Goal: Task Accomplishment & Management: Use online tool/utility

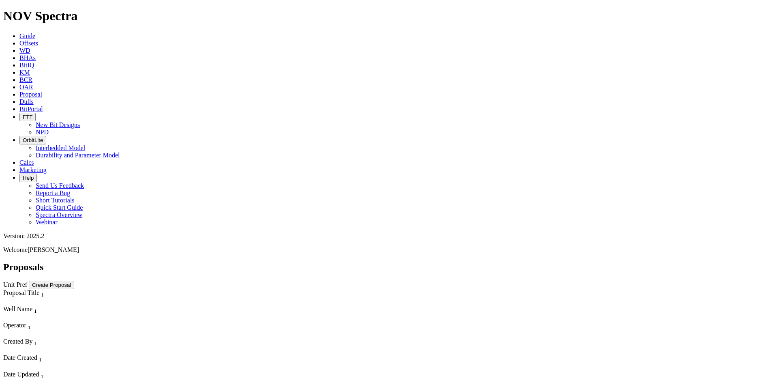
select select "field"
select select "location"
select select "province"
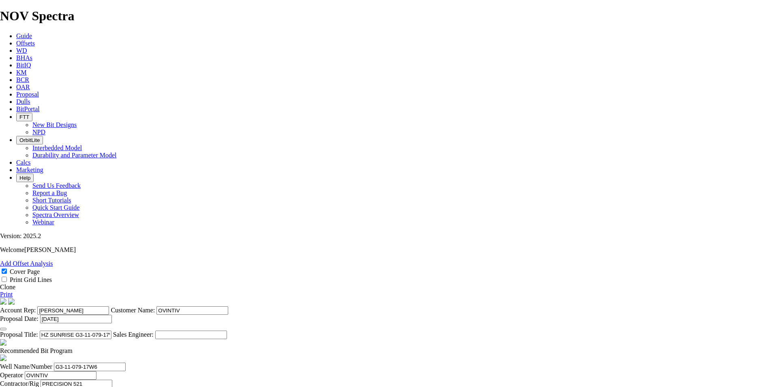
click at [15, 283] on link "Clone" at bounding box center [7, 286] width 15 height 7
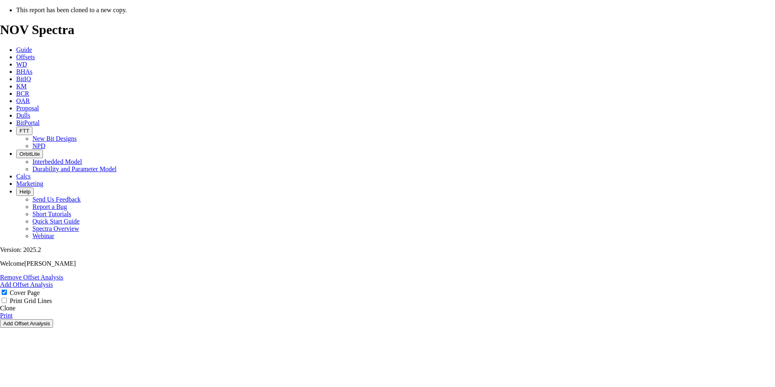
select select "field"
select select "location"
select select "province"
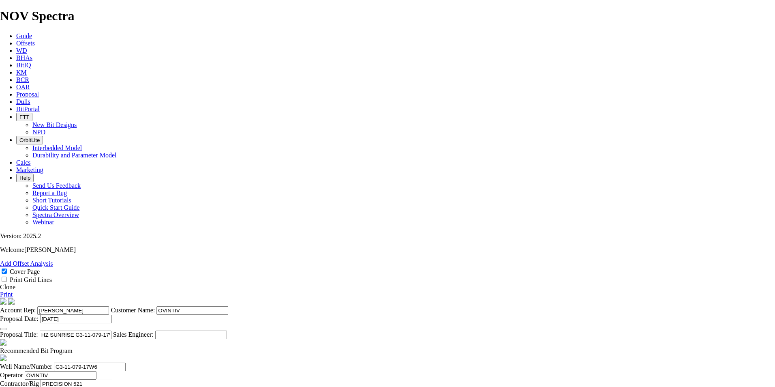
scroll to position [152, 0]
checkbox input "false"
click at [39, 91] on span "Proposal" at bounding box center [27, 94] width 23 height 7
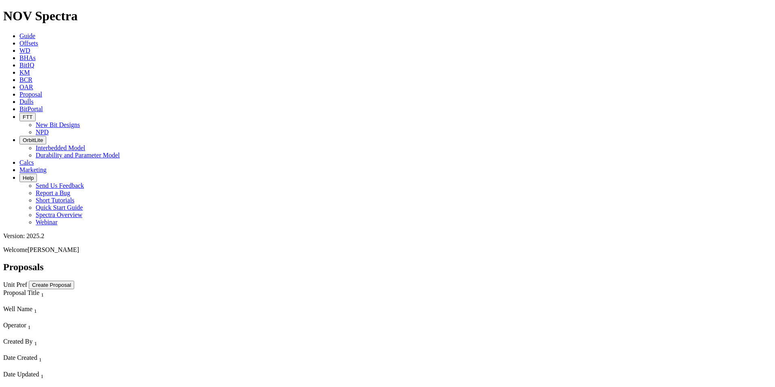
select select "field"
select select "location"
select select "province"
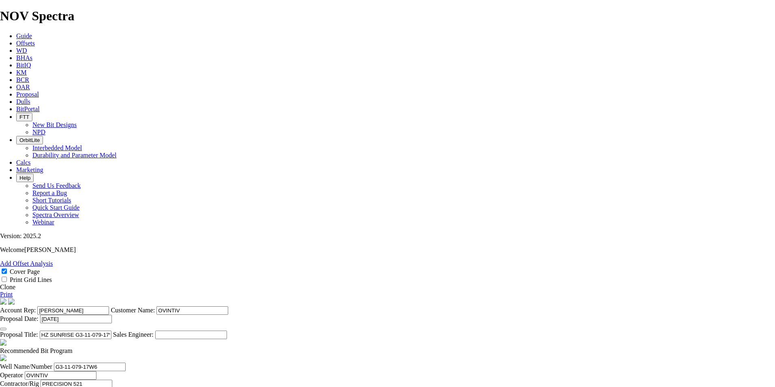
scroll to position [182, 0]
checkbox input "false"
click at [3, 329] on icon "button" at bounding box center [3, 329] width 0 height 0
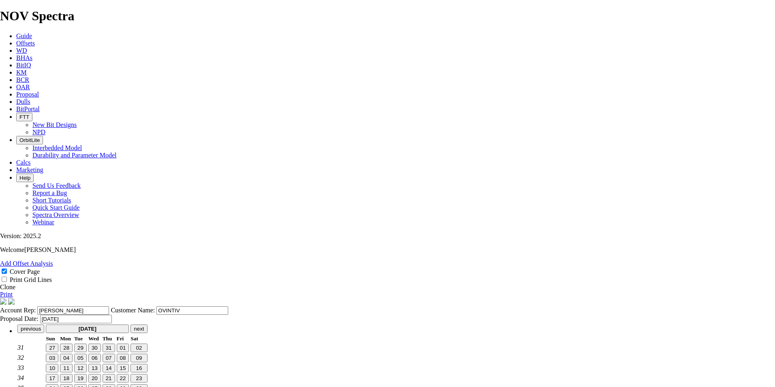
scroll to position [0, 0]
type input "[DATE]"
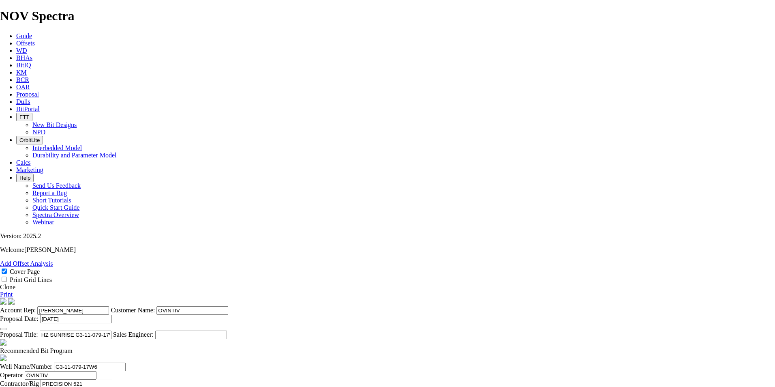
click at [111, 330] on input "HZ SUNRISE G3-11-079-17W6 ([PERSON_NAME] D1)" at bounding box center [76, 334] width 72 height 9
drag, startPoint x: 403, startPoint y: 307, endPoint x: 343, endPoint y: 309, distance: 59.2
click at [111, 330] on input "HZ SUNRISE G3-11-079-17W6 ([PERSON_NAME] B1)" at bounding box center [76, 334] width 72 height 9
drag, startPoint x: 411, startPoint y: 309, endPoint x: 370, endPoint y: 310, distance: 40.9
click at [111, 330] on input "HZ [PERSON_NAME][GEOGRAPHIC_DATA] A12-36-080-18W6 ([PERSON_NAME] B1)" at bounding box center [76, 334] width 72 height 9
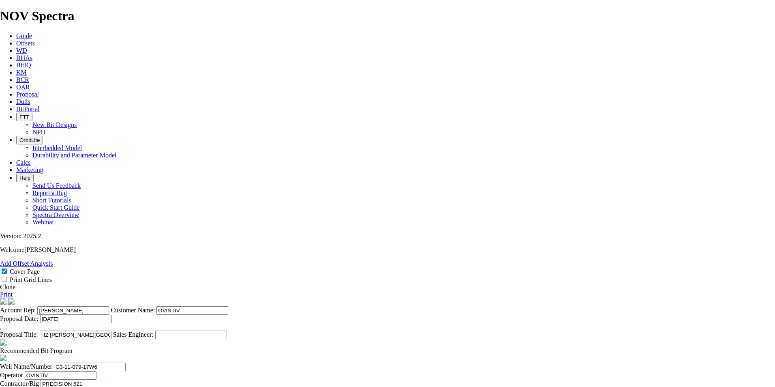
scroll to position [152, 0]
type input "HZ [PERSON_NAME][GEOGRAPHIC_DATA] A12-36-080-18W6 ([PERSON_NAME] B1)"
drag, startPoint x: 234, startPoint y: 271, endPoint x: 139, endPoint y: 263, distance: 95.2
paste input "A12-36-080-18"
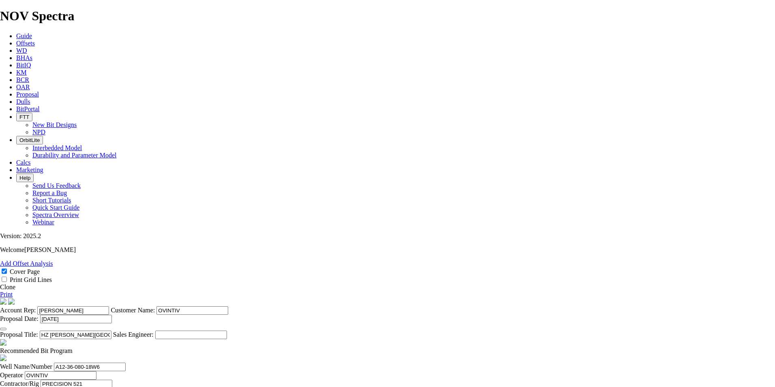
type input "A12-36-080-18W6"
click at [112, 379] on input "PRECISION 521" at bounding box center [77, 383] width 72 height 9
type input "PRECISION 535"
drag, startPoint x: 355, startPoint y: 265, endPoint x: 332, endPoint y: 262, distance: 22.5
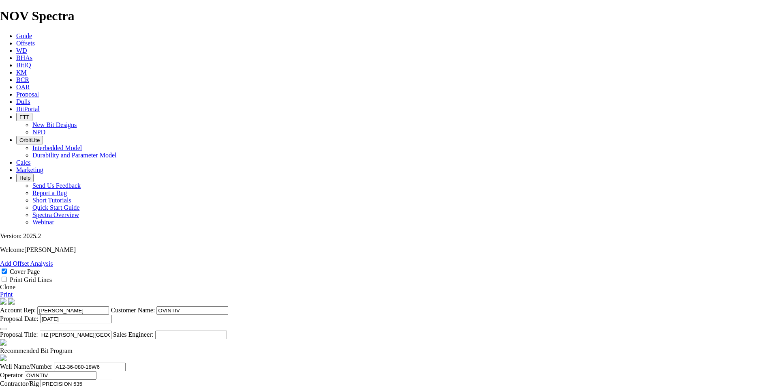
type input "[PERSON_NAME]"
type input "[PERSON_NAME] CREEK"
type input "[DATE]"
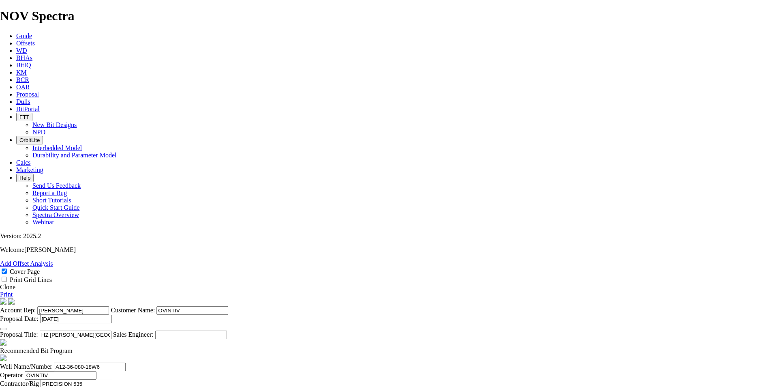
scroll to position [153, 0]
type input "[DATE]"
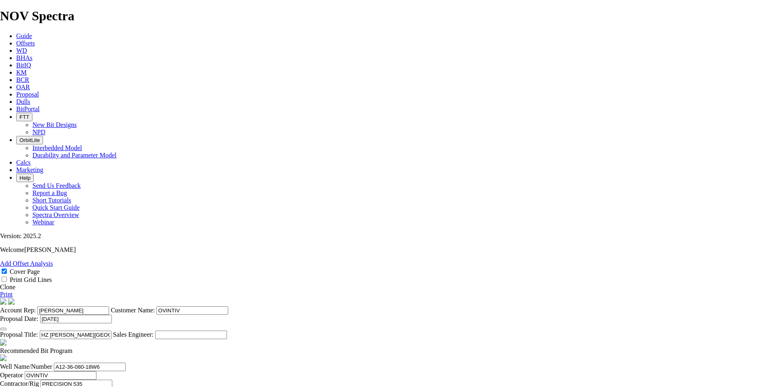
drag, startPoint x: 340, startPoint y: 306, endPoint x: 299, endPoint y: 303, distance: 41.0
type input "1830"
type input "1380"
type input "27.6"
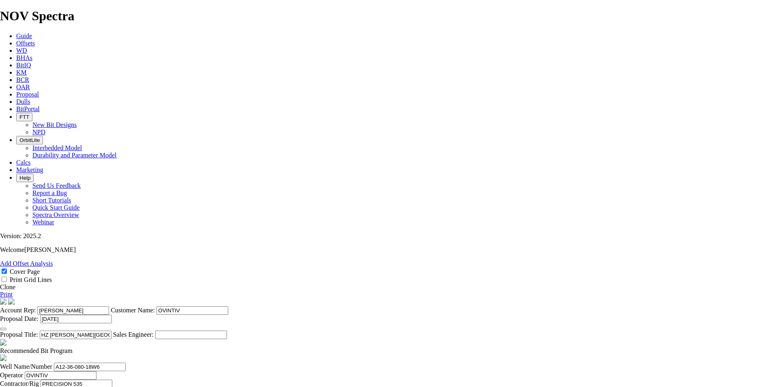
drag, startPoint x: 219, startPoint y: 314, endPoint x: 203, endPoint y: 313, distance: 16.3
type input "KOP @ 1830m"
drag, startPoint x: 341, startPoint y: 326, endPoint x: 305, endPoint y: 328, distance: 35.7
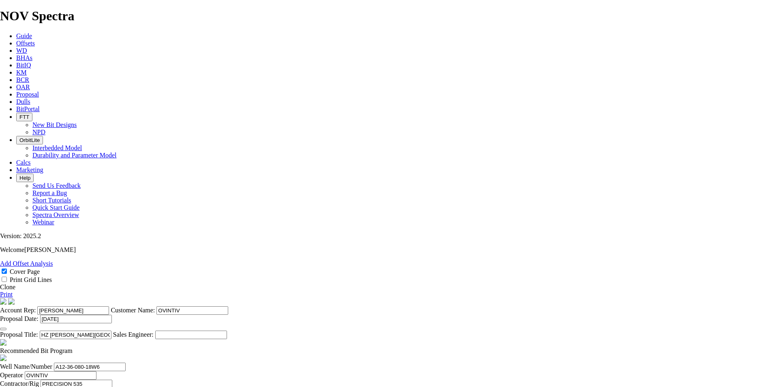
type input "2210"
type input "380"
drag, startPoint x: 416, startPoint y: 324, endPoint x: 540, endPoint y: 347, distance: 126.1
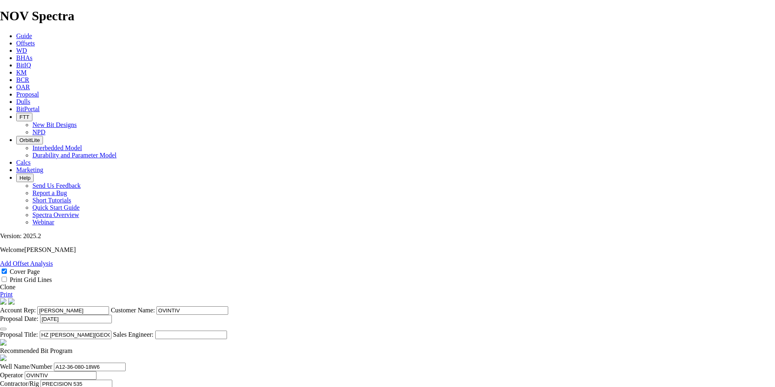
scroll to position [0, 0]
type input "25.333"
drag, startPoint x: 343, startPoint y: 346, endPoint x: 309, endPoint y: 344, distance: 34.1
type input "5289"
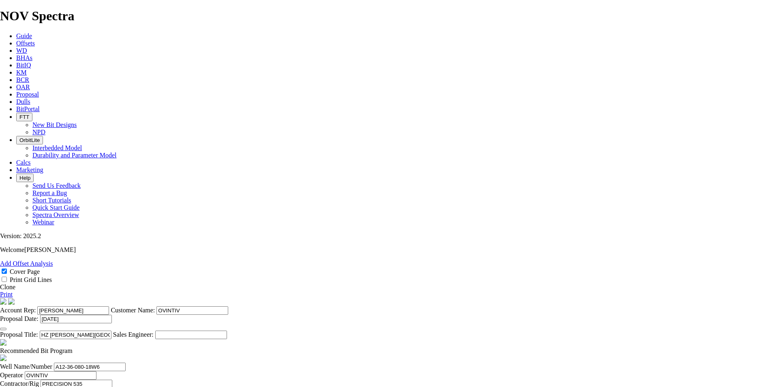
type input "3079"
drag, startPoint x: 418, startPoint y: 343, endPoint x: 516, endPoint y: 364, distance: 100.7
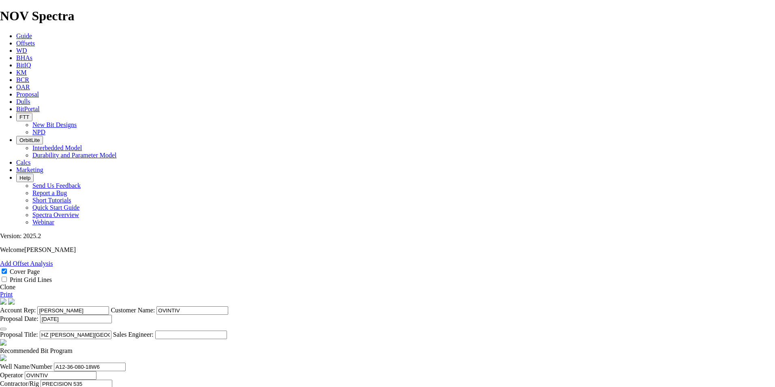
type input "43.9857"
type input "66"
drag, startPoint x: 523, startPoint y: 229, endPoint x: 487, endPoint y: 229, distance: 36.1
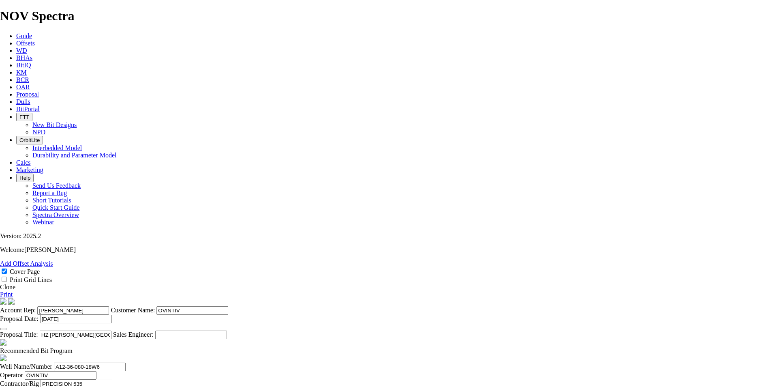
type input "BH:01-26-080-18W6"
click at [13, 291] on link "Print" at bounding box center [6, 294] width 13 height 7
